Goal: Transaction & Acquisition: Purchase product/service

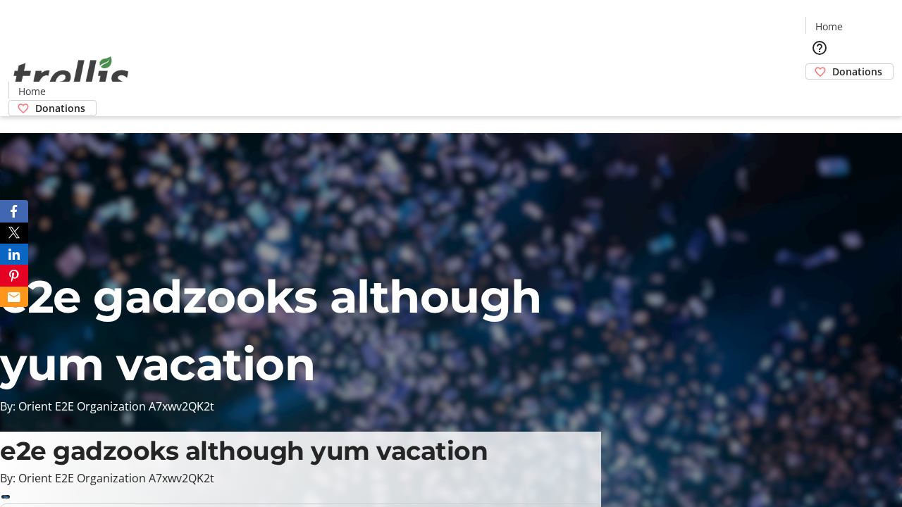
click at [832, 64] on span "Donations" at bounding box center [857, 71] width 50 height 15
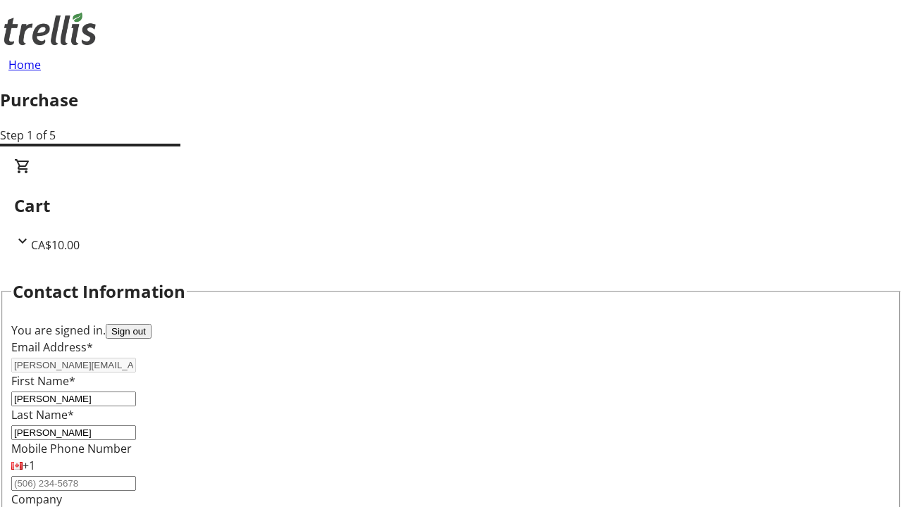
select select "BC"
select select "CA"
type input "Kelowna"
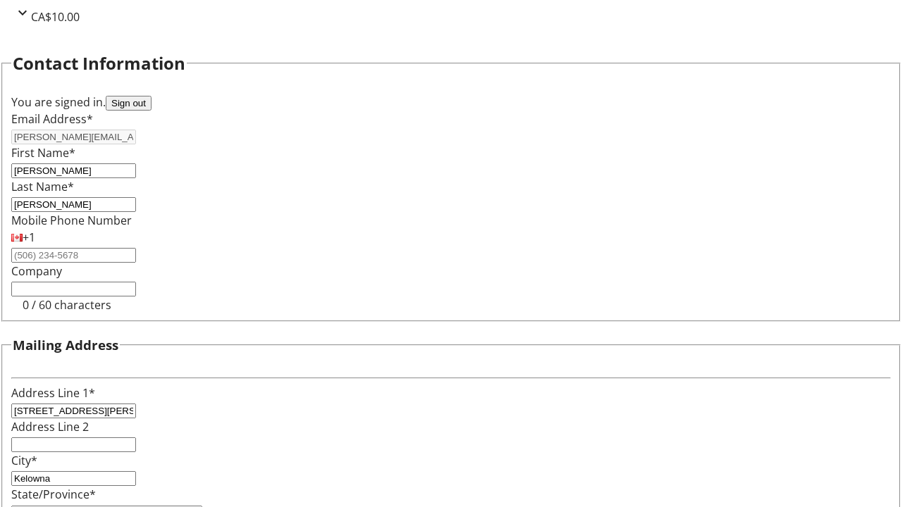
type input "V1Y 0C2"
